Goal: Task Accomplishment & Management: Manage account settings

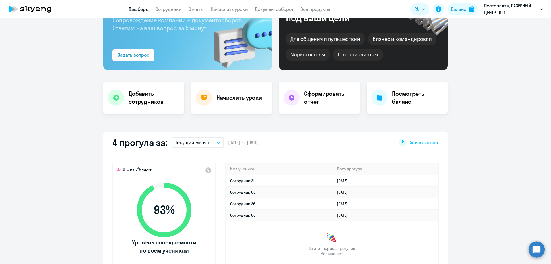
scroll to position [57, 0]
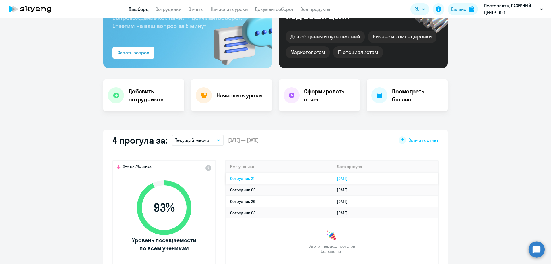
click at [250, 179] on link "Сотрудник 21" at bounding box center [242, 178] width 24 height 5
select select "30"
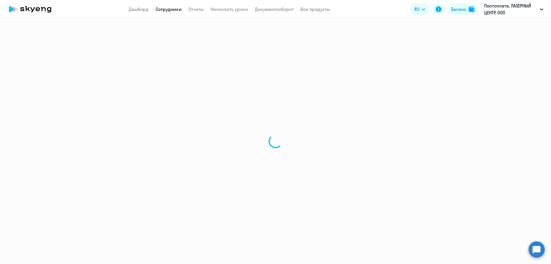
select select "english"
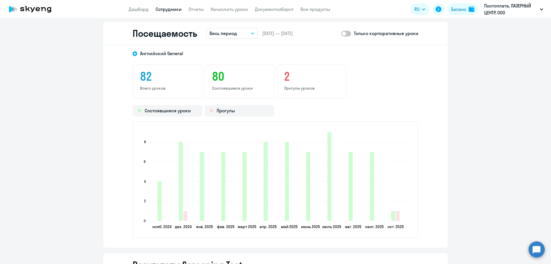
scroll to position [775, 0]
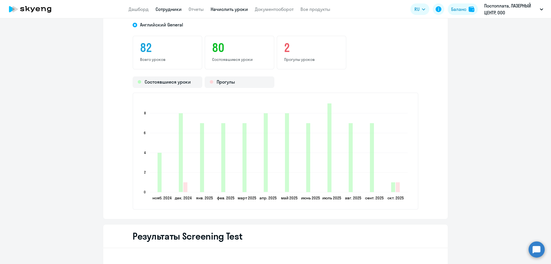
click at [241, 8] on link "Начислить уроки" at bounding box center [229, 9] width 37 height 6
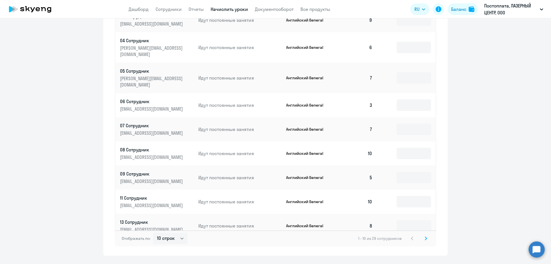
scroll to position [280, 0]
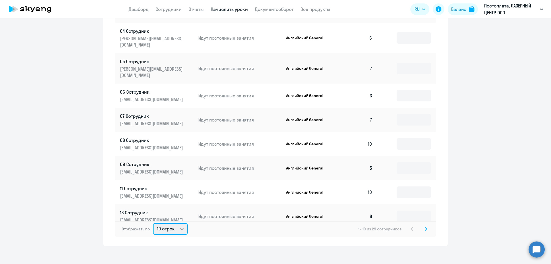
click at [175, 223] on select "10 строк 30 строк 50 строк" at bounding box center [170, 228] width 35 height 11
select select "30"
click at [153, 223] on select "10 строк 30 строк 50 строк" at bounding box center [170, 228] width 35 height 11
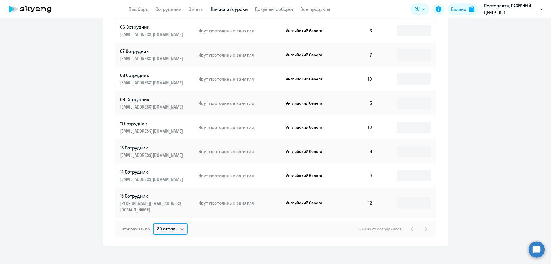
scroll to position [86, 0]
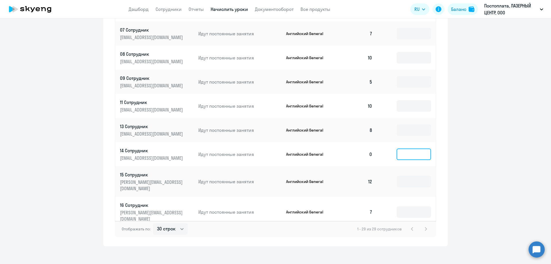
click at [409, 148] on input at bounding box center [414, 153] width 34 height 11
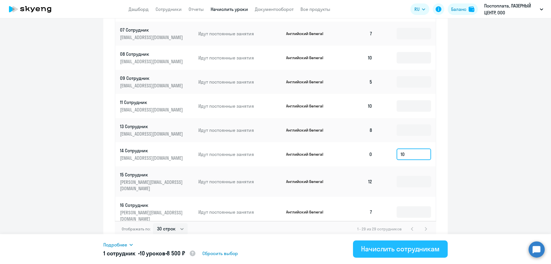
type input "10"
click at [395, 247] on div "Начислить сотрудникам" at bounding box center [400, 248] width 79 height 9
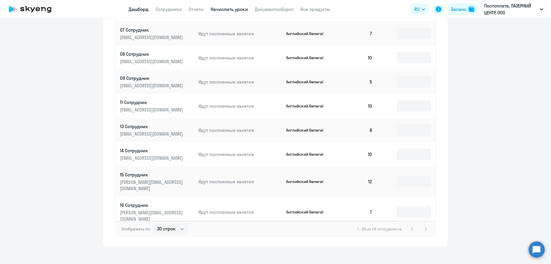
click at [135, 10] on link "Дашборд" at bounding box center [139, 9] width 20 height 6
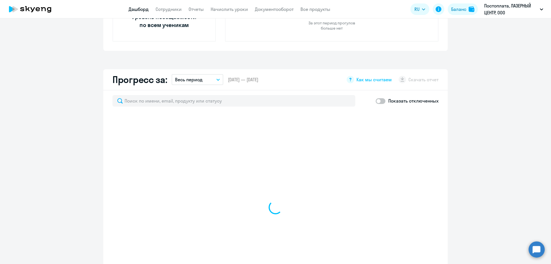
scroll to position [321, 0]
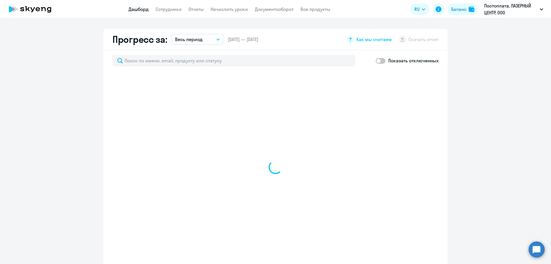
select select "30"
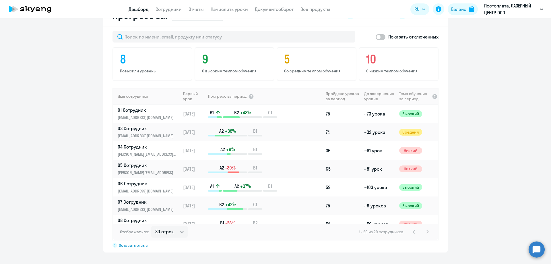
scroll to position [316, 0]
